Goal: Use online tool/utility: Utilize a website feature to perform a specific function

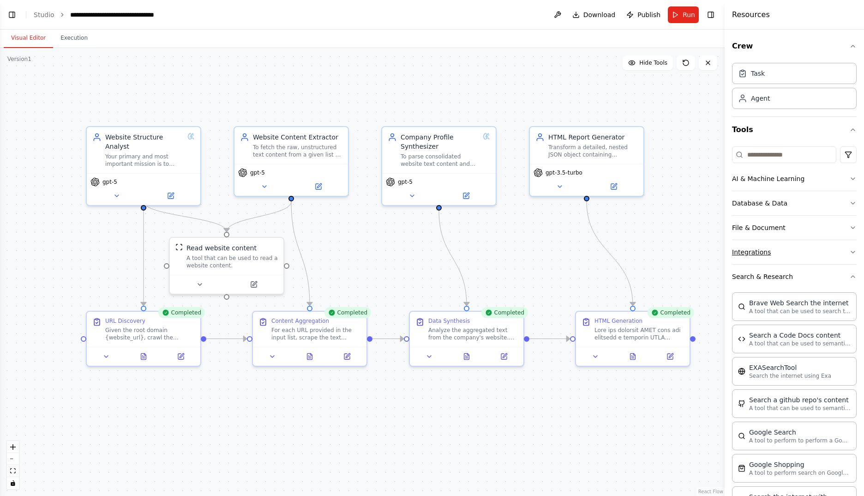
click at [788, 251] on button "Integrations" at bounding box center [794, 252] width 125 height 24
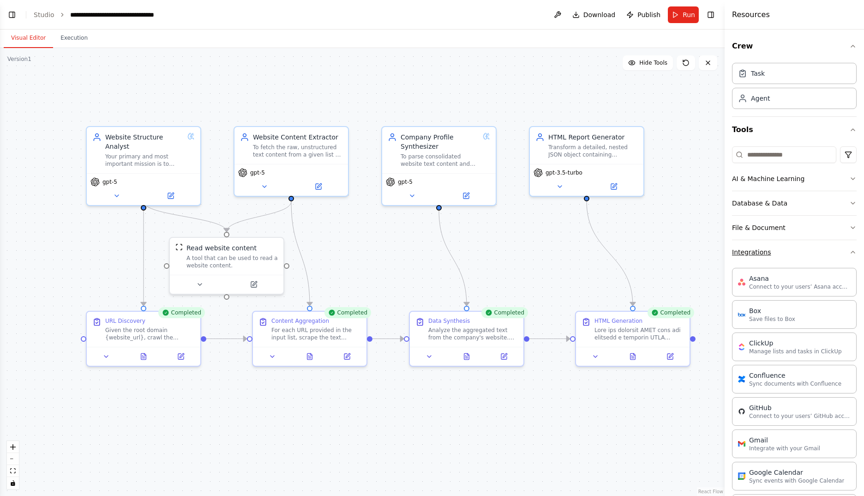
click at [788, 251] on button "Integrations" at bounding box center [794, 252] width 125 height 24
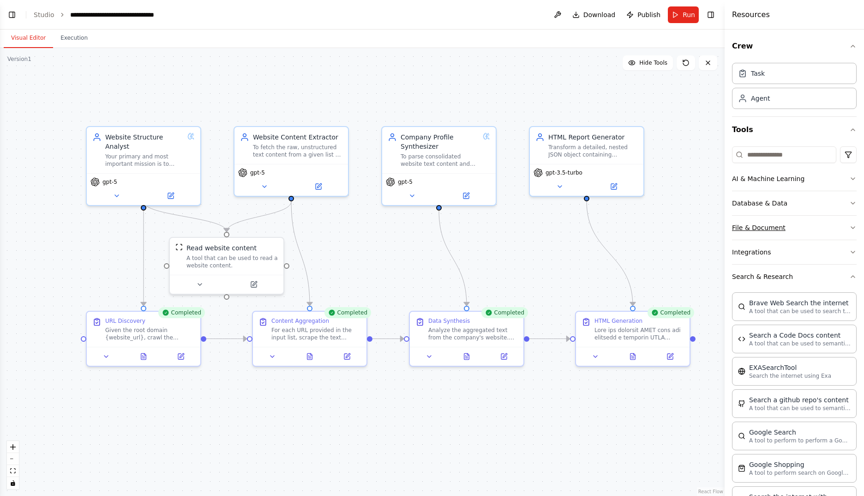
click at [798, 233] on button "File & Document" at bounding box center [794, 227] width 125 height 24
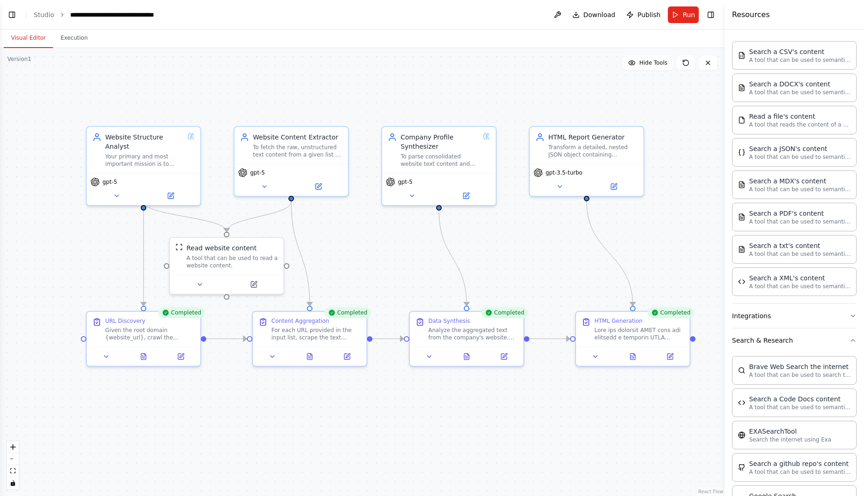
scroll to position [231, 0]
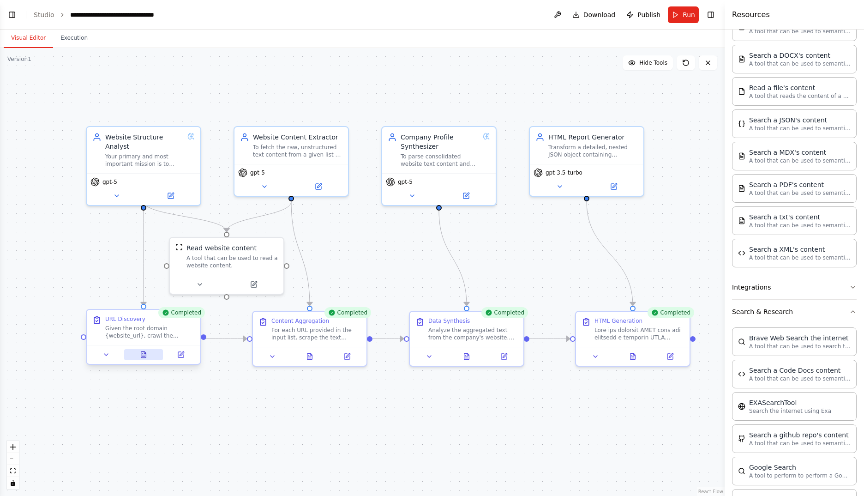
click at [152, 356] on button at bounding box center [143, 354] width 39 height 11
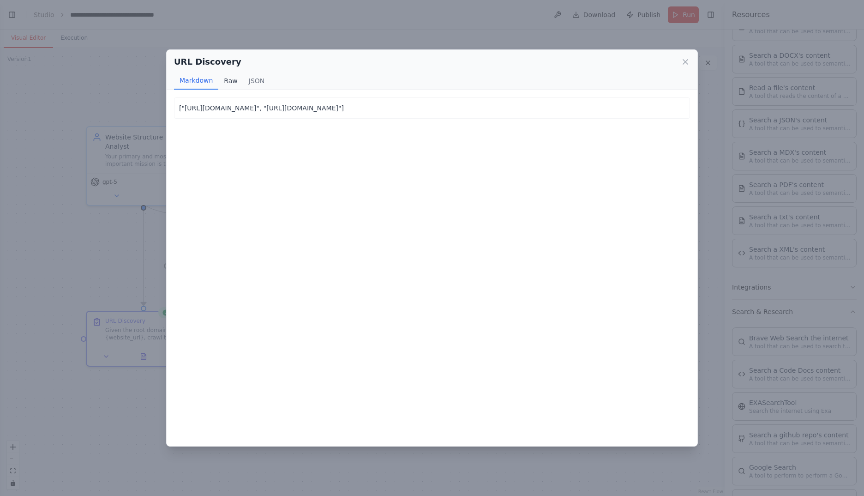
click at [225, 81] on button "Raw" at bounding box center [230, 81] width 24 height 18
click at [248, 79] on button "JSON" at bounding box center [256, 81] width 27 height 18
click at [684, 62] on icon at bounding box center [685, 61] width 9 height 9
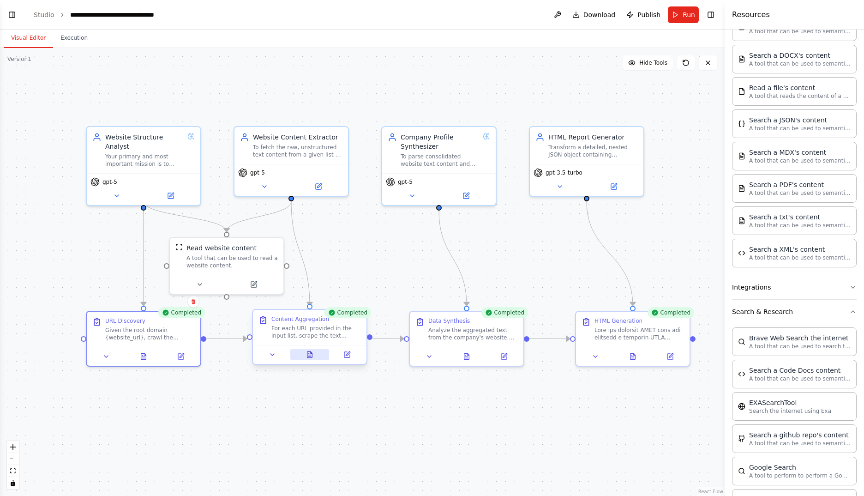
click at [315, 353] on button at bounding box center [309, 354] width 39 height 11
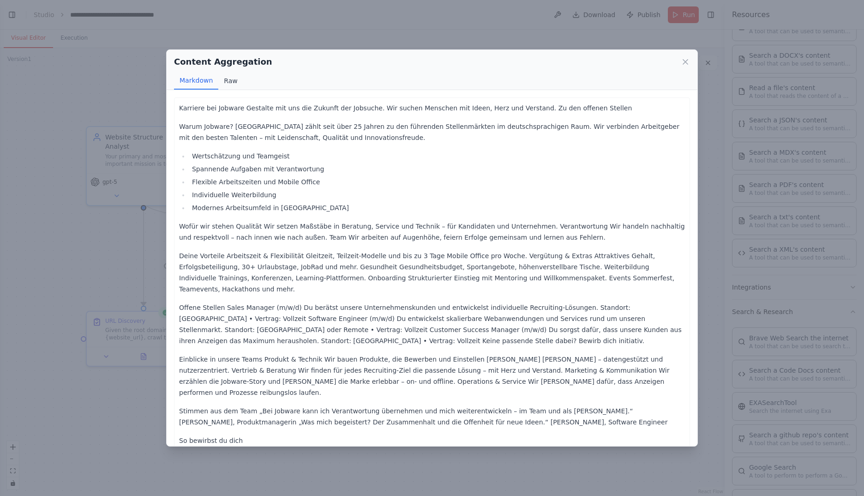
click at [231, 82] on button "Raw" at bounding box center [230, 81] width 24 height 18
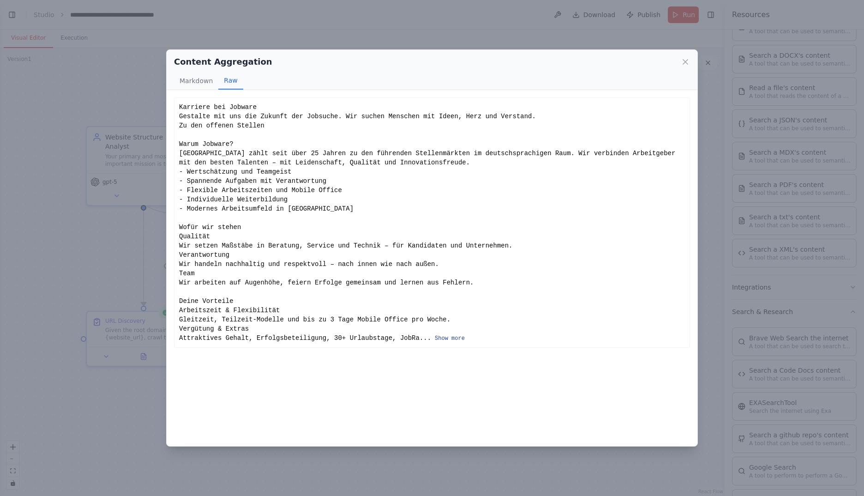
click at [435, 337] on button "Show more" at bounding box center [450, 338] width 30 height 7
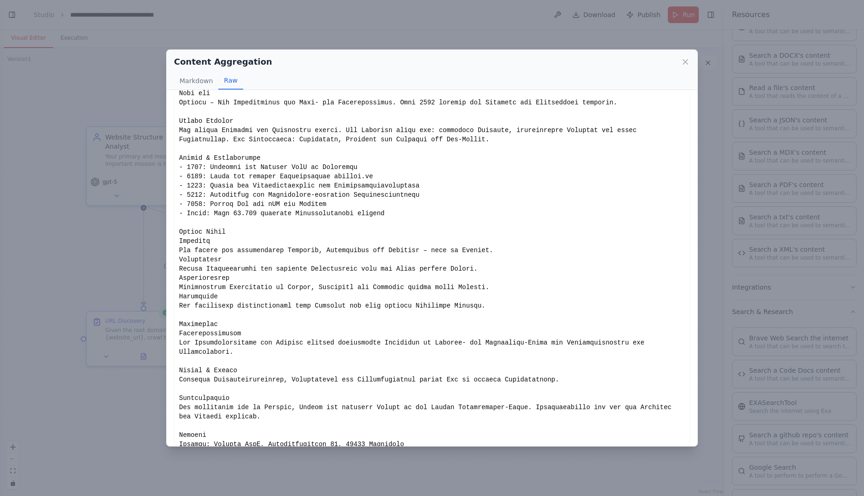
scroll to position [740, 0]
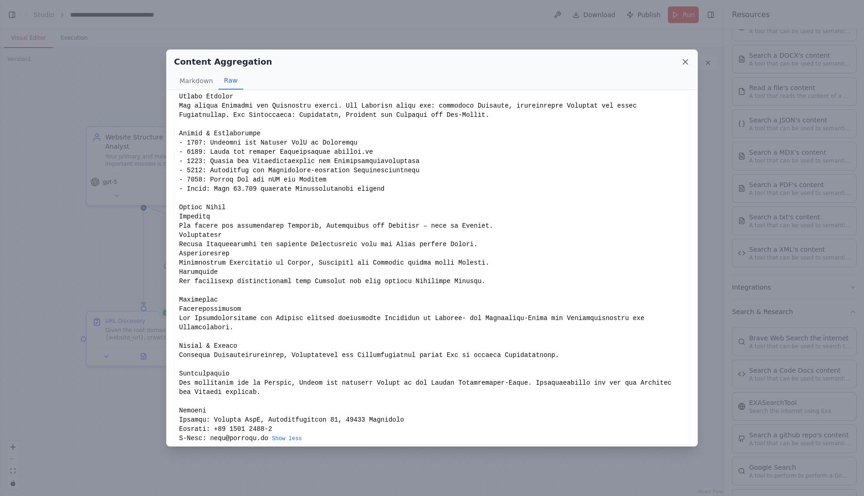
click at [683, 62] on icon at bounding box center [685, 61] width 9 height 9
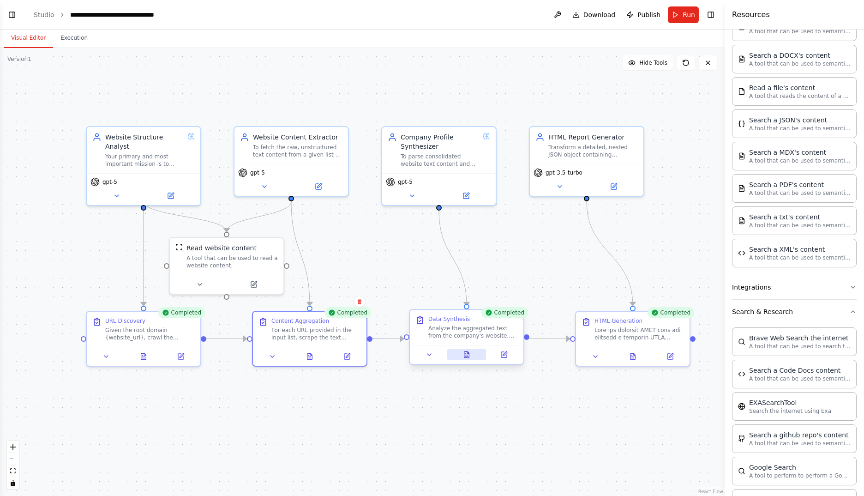
click at [475, 355] on button at bounding box center [466, 354] width 39 height 11
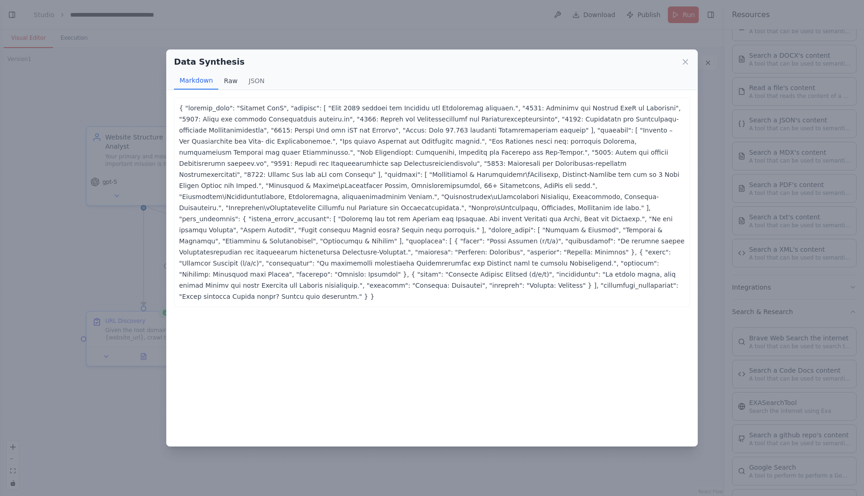
click at [232, 81] on button "Raw" at bounding box center [230, 81] width 24 height 18
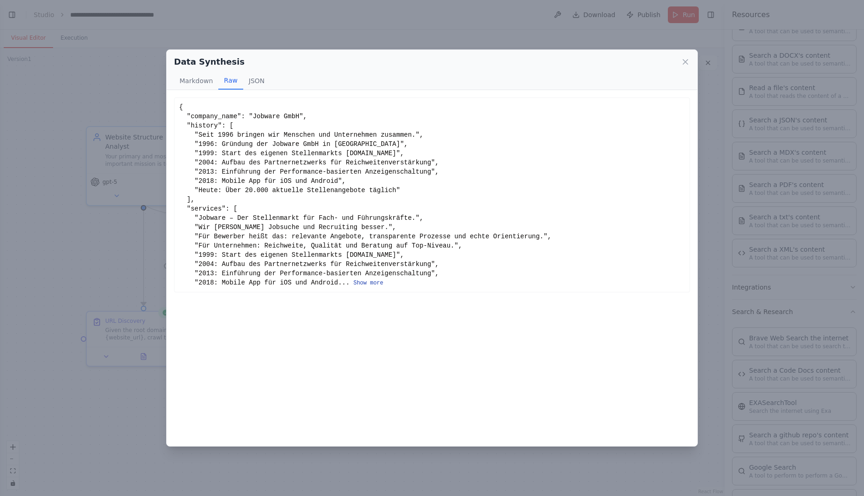
click at [353, 283] on button "Show more" at bounding box center [368, 282] width 30 height 7
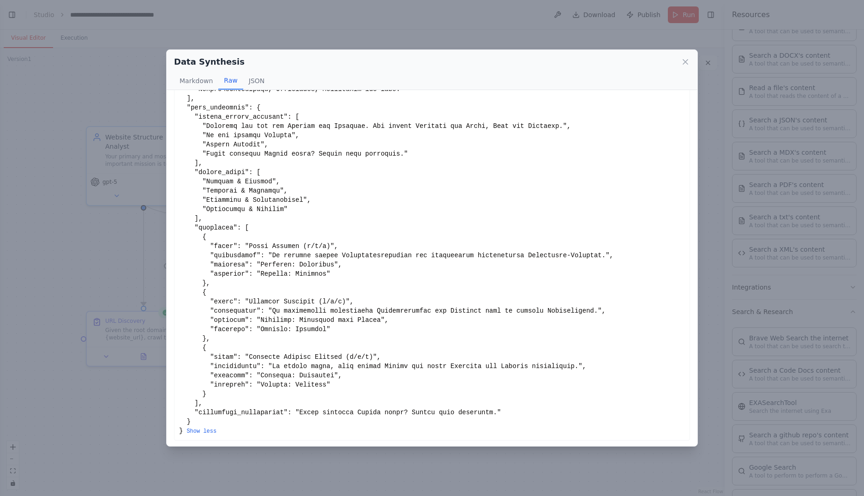
scroll to position [269, 0]
click at [688, 65] on icon at bounding box center [685, 61] width 9 height 9
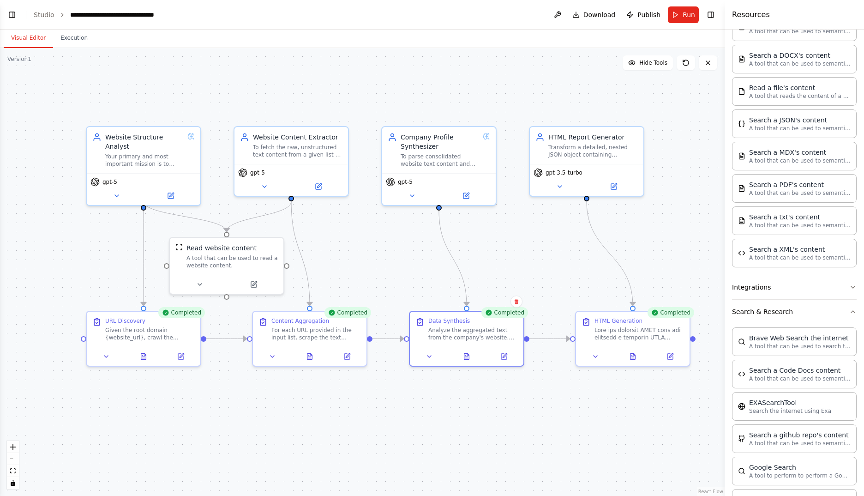
click at [381, 264] on div ".deletable-edge-delete-btn { width: 20px; height: 20px; border: 0px solid #ffff…" at bounding box center [362, 272] width 724 height 448
click at [324, 184] on button at bounding box center [318, 184] width 52 height 11
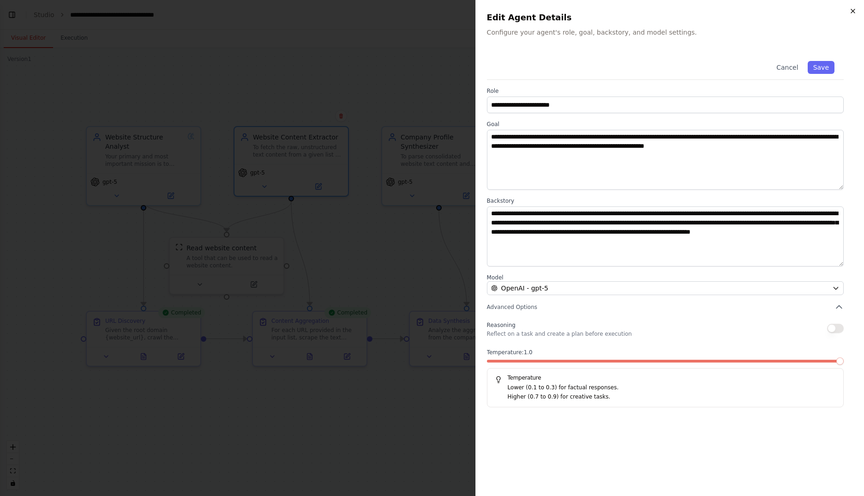
click at [853, 10] on icon "button" at bounding box center [852, 10] width 7 height 7
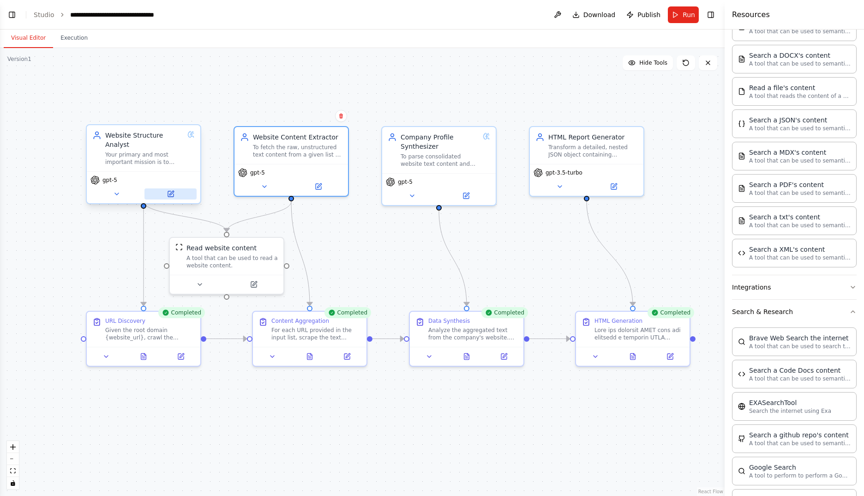
click at [167, 190] on icon at bounding box center [170, 193] width 7 height 7
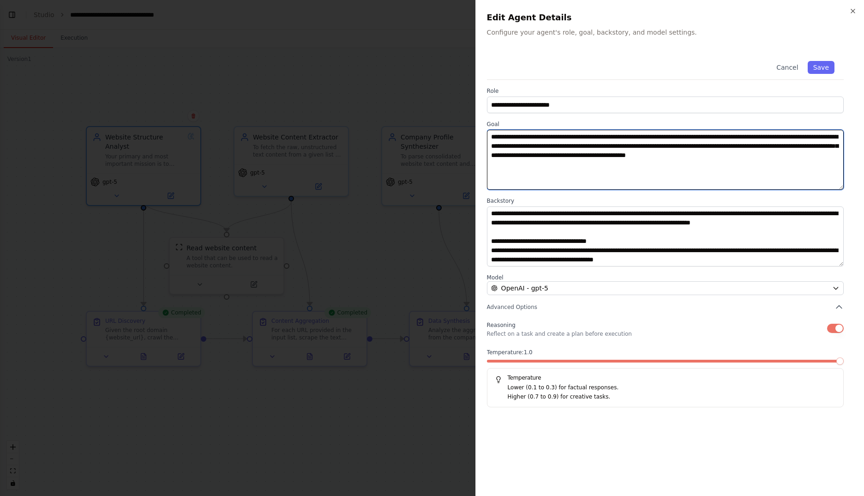
drag, startPoint x: 794, startPoint y: 155, endPoint x: 482, endPoint y: 133, distance: 312.2
click at [482, 133] on div "**********" at bounding box center [669, 248] width 389 height 496
click at [754, 177] on textarea "**********" at bounding box center [665, 160] width 357 height 60
paste textarea
type textarea "**********"
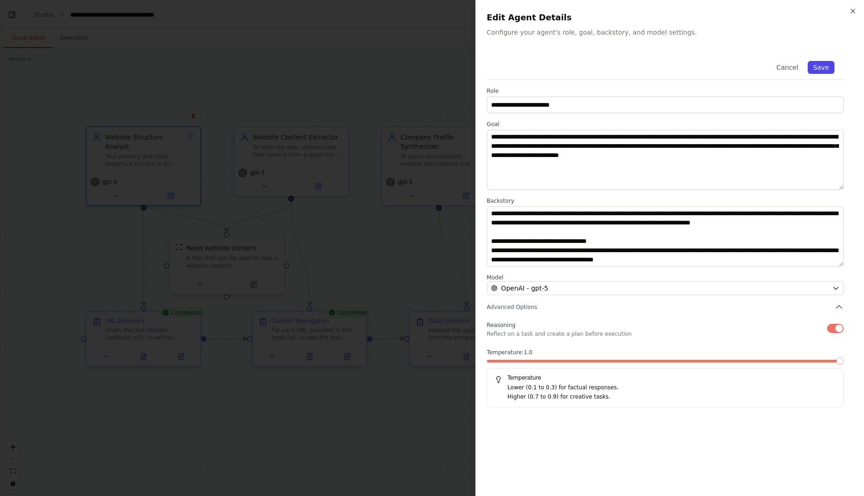
click at [824, 67] on button "Save" at bounding box center [820, 67] width 27 height 13
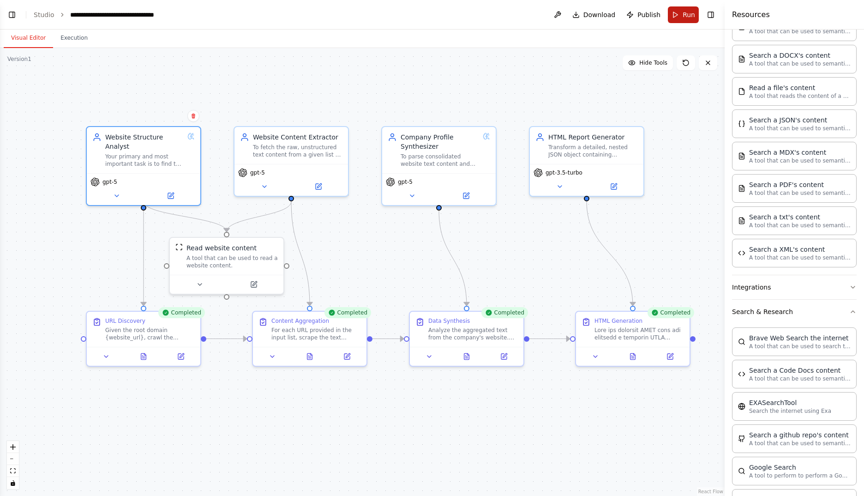
click at [681, 15] on button "Run" at bounding box center [683, 14] width 31 height 17
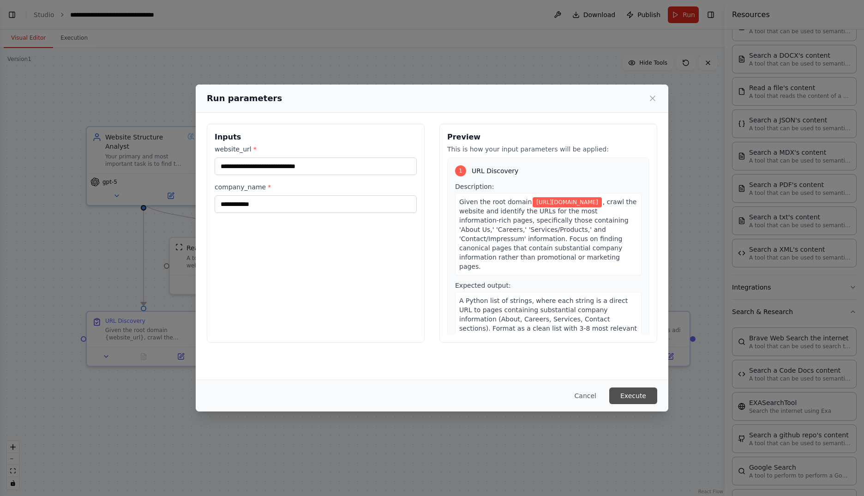
click at [631, 389] on button "Execute" at bounding box center [633, 395] width 48 height 17
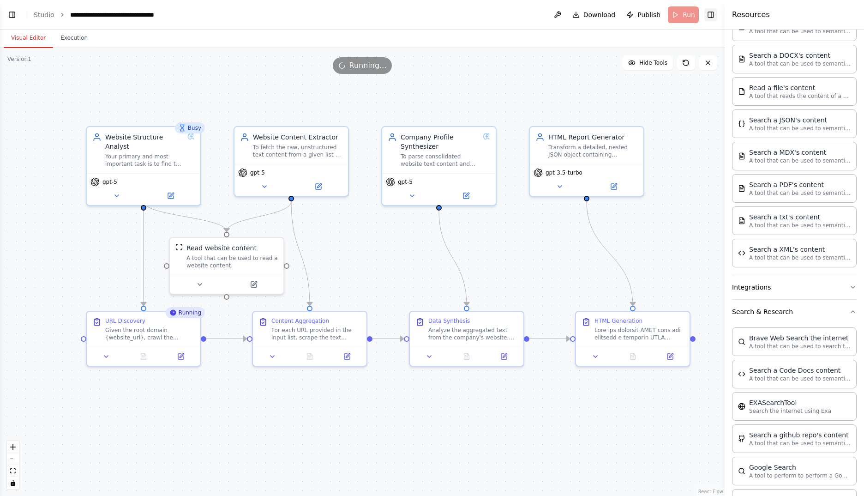
click at [714, 12] on button "Toggle Right Sidebar" at bounding box center [710, 14] width 13 height 13
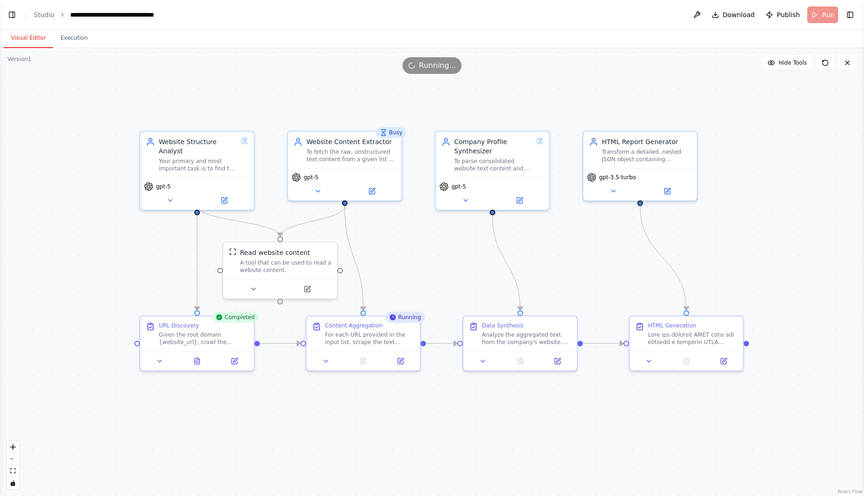
drag, startPoint x: 726, startPoint y: 216, endPoint x: 767, endPoint y: 220, distance: 41.2
click at [767, 220] on div ".deletable-edge-delete-btn { width: 20px; height: 20px; border: 0px solid #ffff…" at bounding box center [432, 272] width 864 height 448
click at [196, 359] on icon at bounding box center [197, 359] width 5 height 6
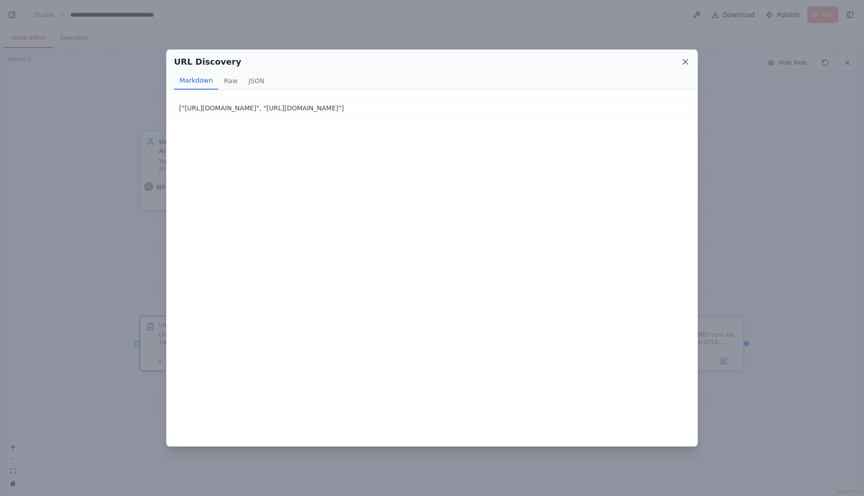
click at [682, 66] on icon at bounding box center [685, 61] width 9 height 9
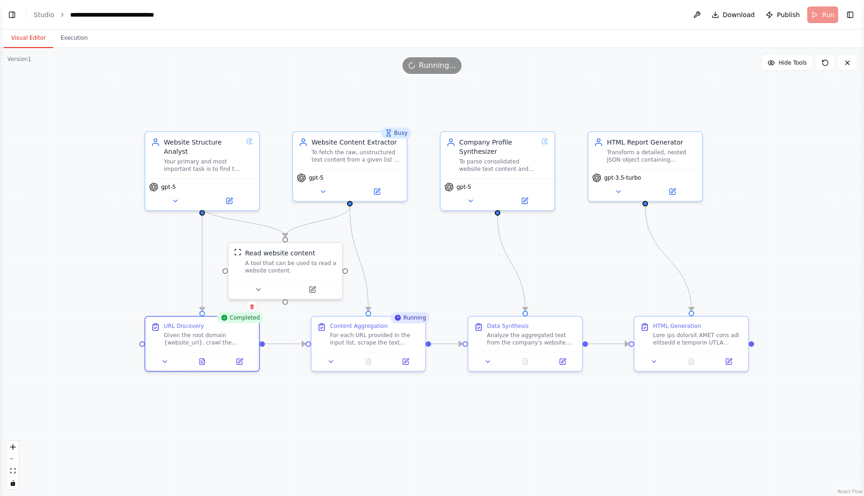
drag, startPoint x: 427, startPoint y: 258, endPoint x: 432, endPoint y: 258, distance: 5.1
click at [432, 258] on div ".deletable-edge-delete-btn { width: 20px; height: 20px; border: 0px solid #ffff…" at bounding box center [432, 272] width 864 height 448
